Goal: Task Accomplishment & Management: Manage account settings

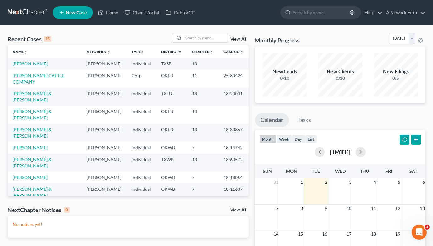
click at [39, 65] on link "[PERSON_NAME]" at bounding box center [30, 63] width 35 height 5
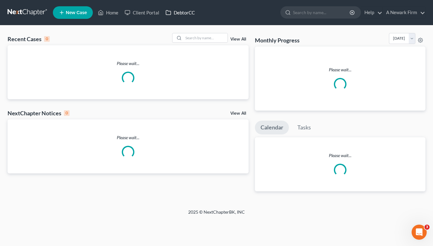
click at [175, 8] on link "DebtorCC" at bounding box center [180, 12] width 36 height 11
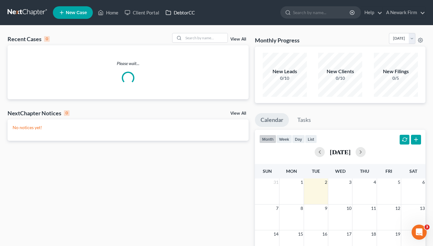
click at [176, 11] on link "DebtorCC" at bounding box center [180, 12] width 36 height 11
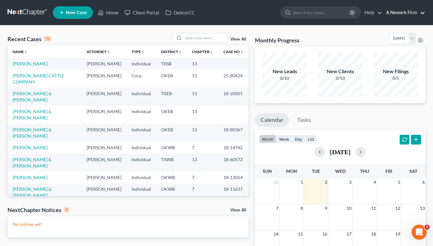
click at [404, 14] on link "A Newark Firm" at bounding box center [404, 12] width 42 height 11
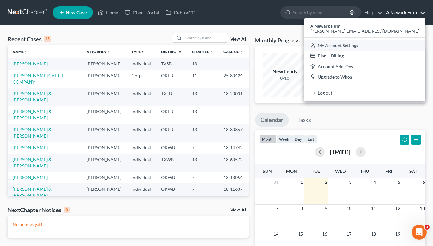
click at [403, 44] on link "My Account Settings" at bounding box center [364, 45] width 121 height 11
select select "78"
select select "23"
select select "45"
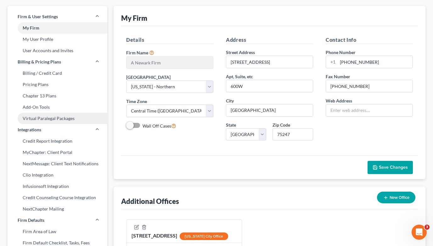
scroll to position [29, 0]
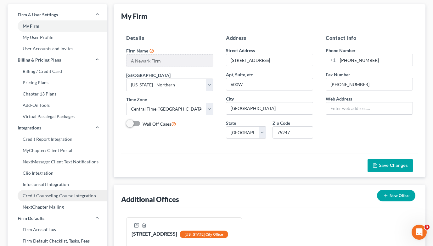
click at [50, 193] on link "Credit Counseling Course Integration" at bounding box center [58, 195] width 100 height 11
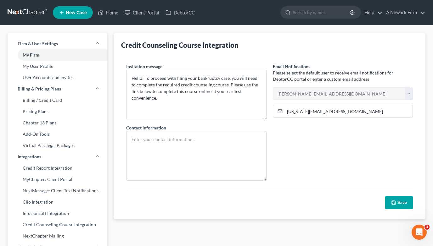
drag, startPoint x: 396, startPoint y: 205, endPoint x: 384, endPoint y: 204, distance: 12.4
click at [384, 204] on div "Save" at bounding box center [269, 198] width 293 height 24
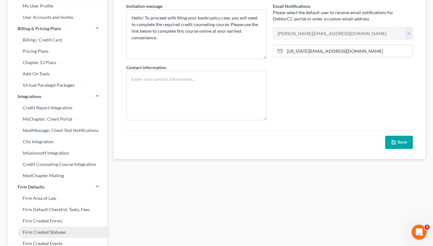
scroll to position [48, 0]
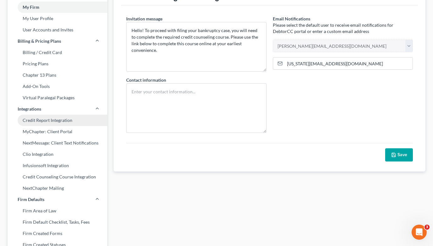
click at [42, 123] on link "Credit Report Integration" at bounding box center [58, 120] width 100 height 11
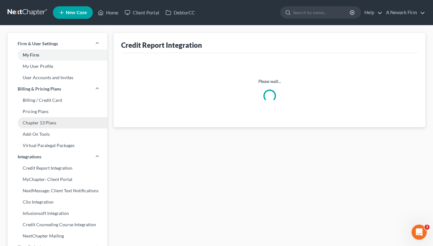
select select "1"
select select "37"
select select "45"
select select "37"
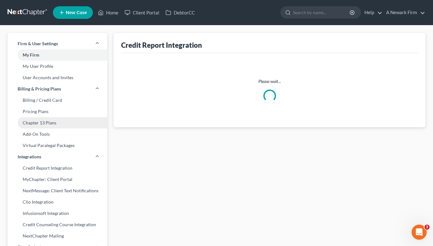
select select "37"
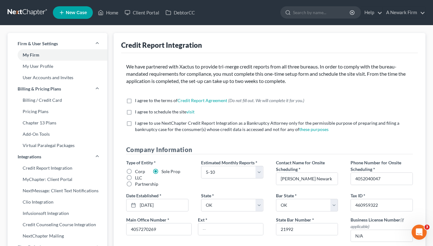
click at [135, 99] on label "I agree to the terms of Credit Report Agreement * (Do not fill out. We will com…" at bounding box center [219, 101] width 169 height 6
click at [137, 99] on input "I agree to the terms of Credit Report Agreement * (Do not fill out. We will com…" at bounding box center [139, 100] width 4 height 4
checkbox input "true"
click at [135, 111] on label "I agree to schedule the site visit *" at bounding box center [164, 112] width 59 height 6
click at [137, 111] on input "I agree to schedule the site visit *" at bounding box center [139, 111] width 4 height 4
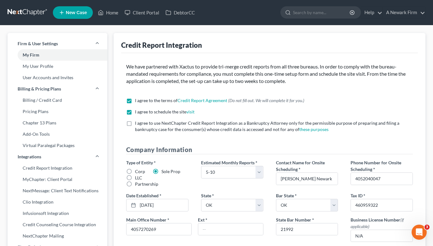
click at [135, 111] on label "I agree to schedule the site visit *" at bounding box center [164, 112] width 59 height 6
click at [137, 111] on input "I agree to schedule the site visit *" at bounding box center [139, 111] width 4 height 4
checkbox input "false"
click at [135, 121] on label "I agree to use NextChapter Credit Report Integration as a Bankruptcy Attorney o…" at bounding box center [274, 126] width 278 height 13
click at [137, 121] on input "I agree to use NextChapter Credit Report Integration as a Bankruptcy Attorney o…" at bounding box center [139, 122] width 4 height 4
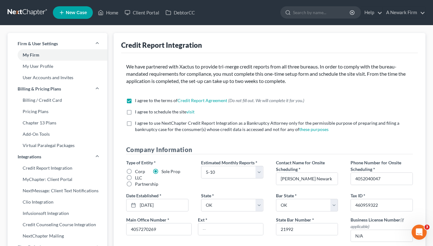
checkbox input "true"
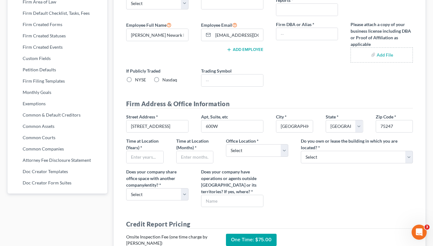
scroll to position [257, 0]
select select "1"
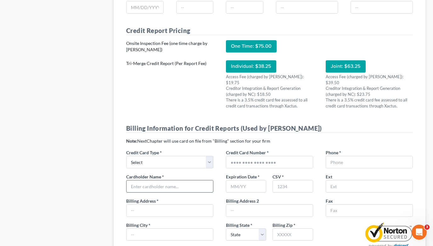
scroll to position [506, 0]
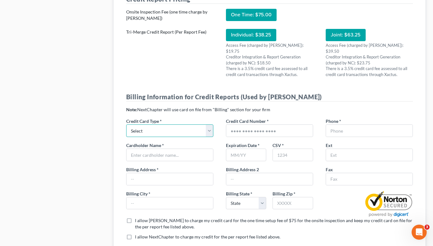
select select "0"
click at [259, 125] on input "text" at bounding box center [269, 131] width 87 height 12
click at [254, 125] on input "text" at bounding box center [269, 131] width 87 height 12
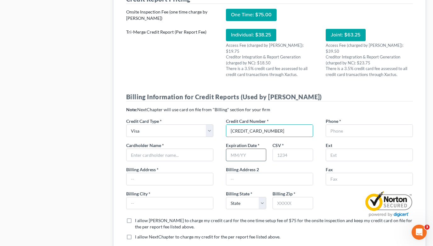
type input "[CREDIT_CARD_NUMBER]"
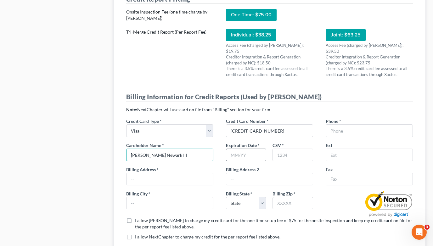
type input "[PERSON_NAME] Newark III"
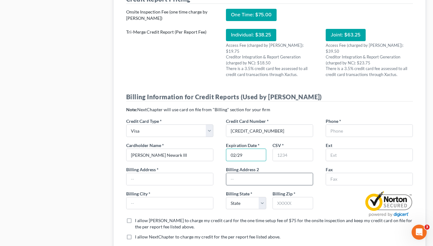
type input "02/29"
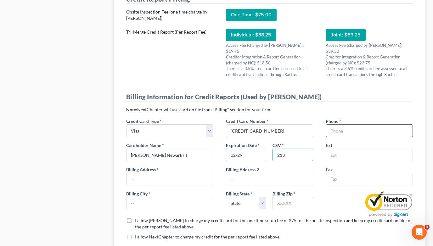
type input "213"
click at [329, 128] on input "text" at bounding box center [369, 131] width 87 height 12
click at [338, 125] on input "text" at bounding box center [369, 131] width 87 height 12
type input "8"
type input "4052040047"
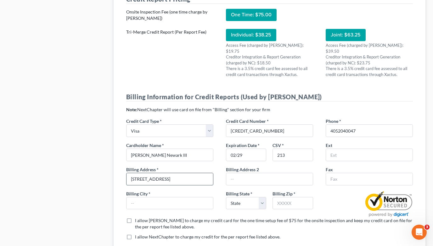
type input "[STREET_ADDRESS]"
type input "Ste C"
type input "[PERSON_NAME]"
select select "37"
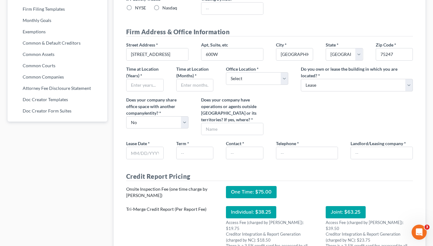
scroll to position [319, 0]
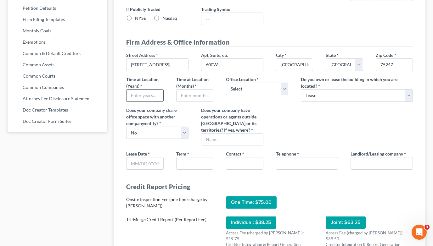
type input "73034"
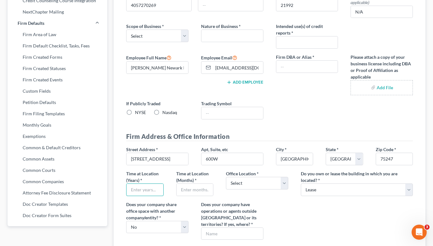
scroll to position [229, 0]
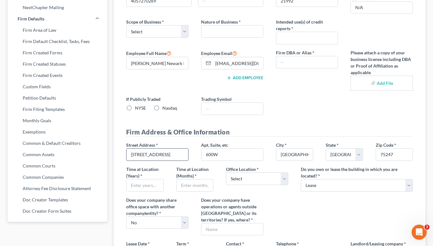
drag, startPoint x: 191, startPoint y: 154, endPoint x: 186, endPoint y: 154, distance: 5.1
type input "[STREET_ADDRESS]"
type input "Ste C"
type input "[PERSON_NAME]"
select select "37"
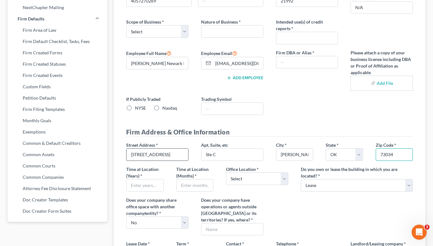
type input "73034"
type input "1"
type input "2"
click at [234, 170] on span "Office Location" at bounding box center [241, 169] width 30 height 5
select select "0"
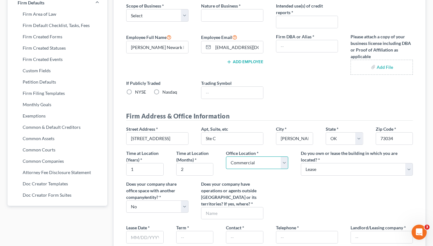
scroll to position [249, 0]
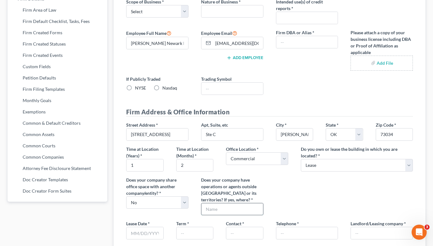
type input "N"
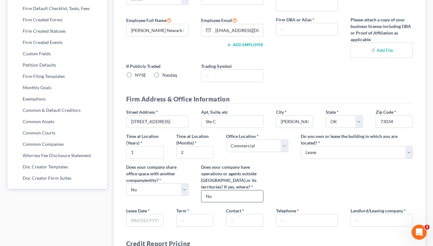
scroll to position [264, 0]
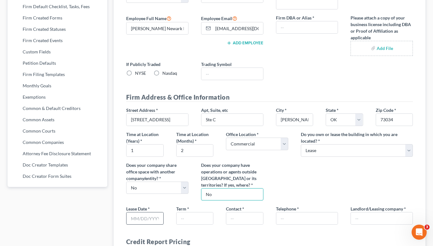
type input "No"
type input "[DATE]"
type input "60"
